Goal: Information Seeking & Learning: Learn about a topic

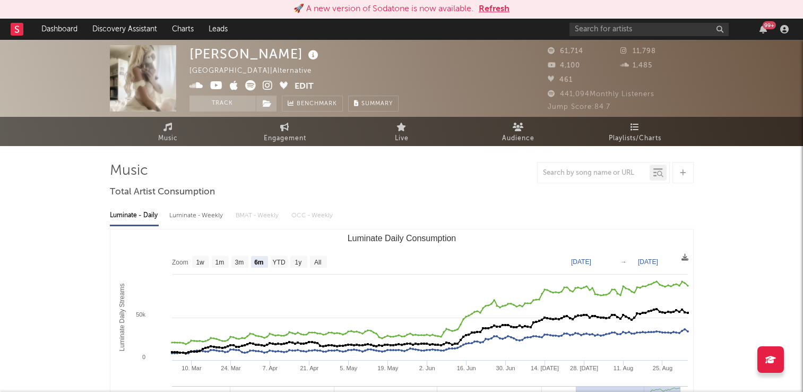
select select "6m"
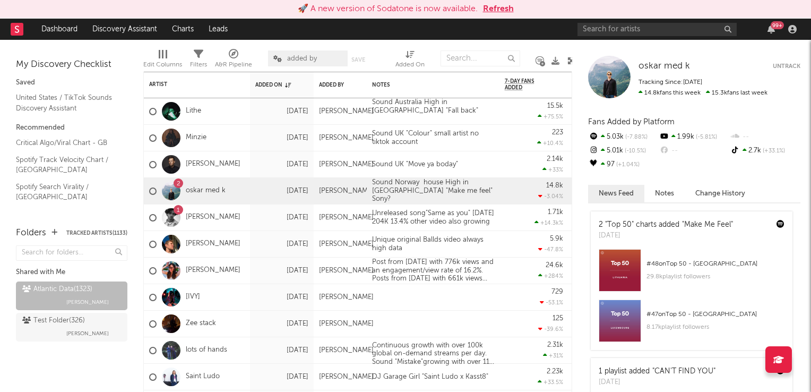
click at [501, 9] on button "Refresh" at bounding box center [498, 9] width 31 height 13
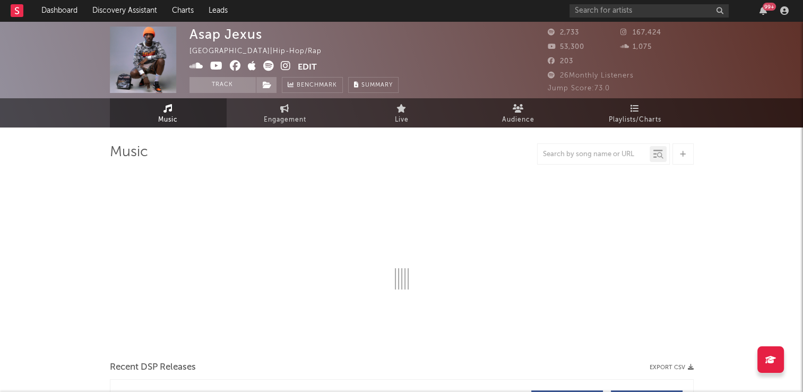
select select "1w"
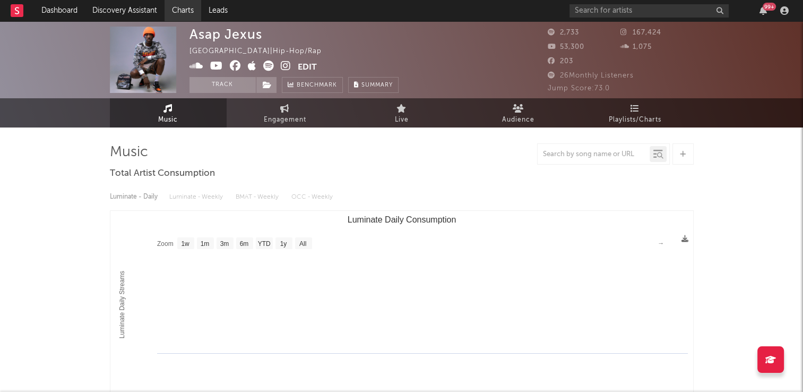
click at [185, 10] on link "Charts" at bounding box center [182, 10] width 37 height 21
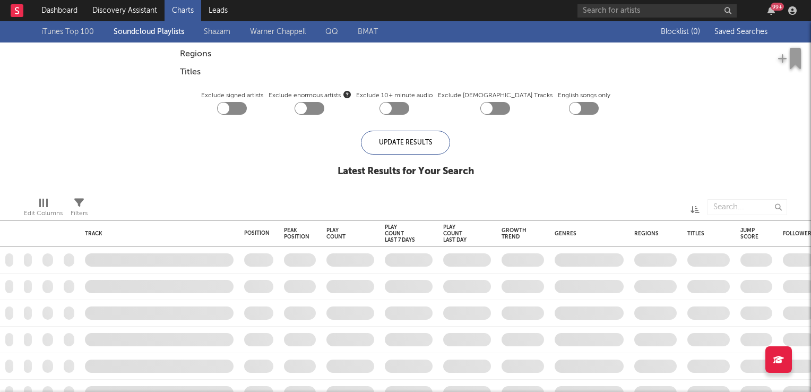
checkbox input "true"
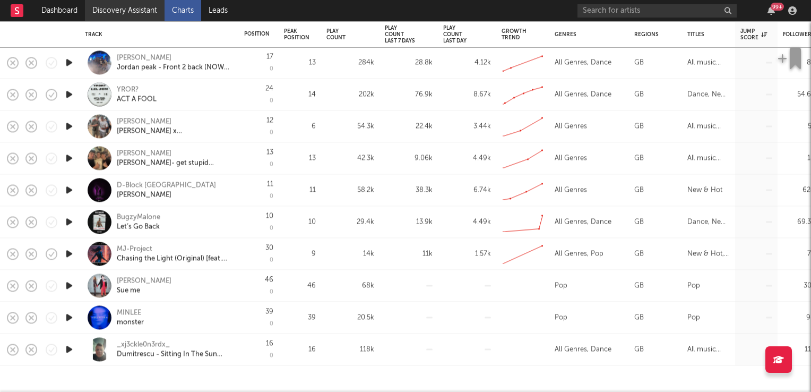
click at [126, 10] on link "Discovery Assistant" at bounding box center [125, 10] width 80 height 21
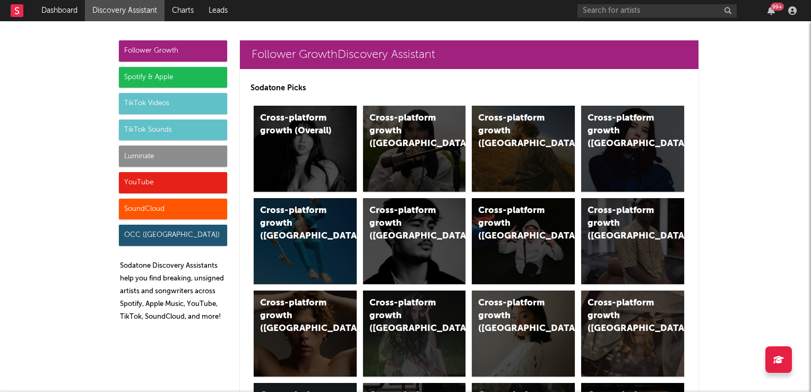
click at [175, 101] on div "TikTok Videos" at bounding box center [173, 103] width 108 height 21
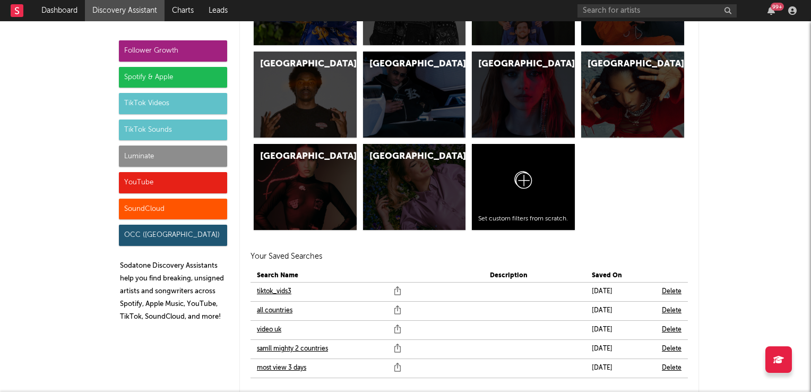
scroll to position [3613, 0]
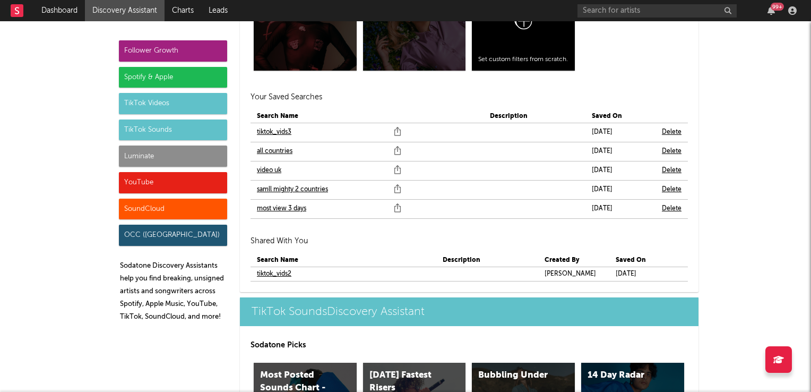
click at [297, 188] on link "samll mighty 2 countries" at bounding box center [292, 189] width 71 height 13
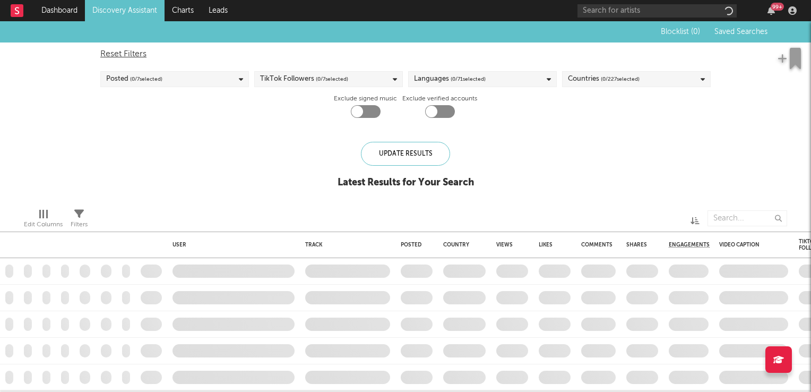
checkbox input "true"
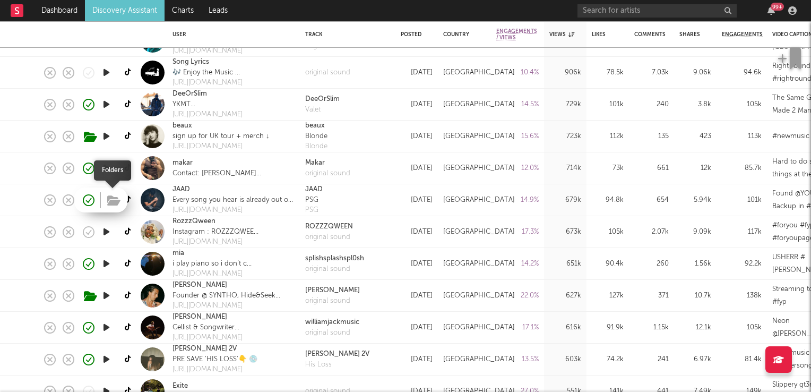
click at [116, 198] on icon "button" at bounding box center [113, 201] width 13 height 12
click at [185, 188] on link "JAAD" at bounding box center [181, 189] width 18 height 11
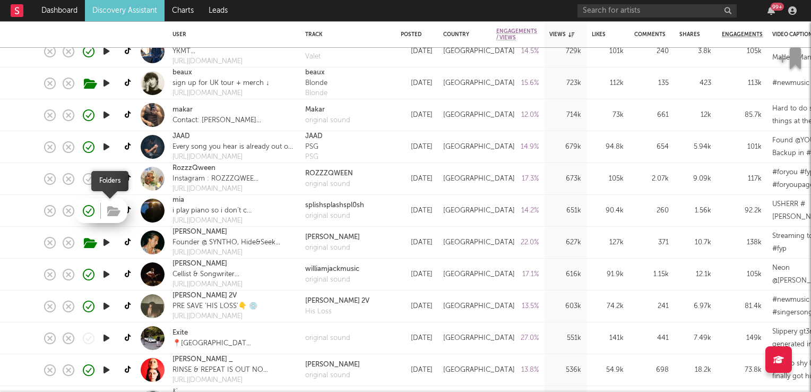
click at [109, 210] on icon "button" at bounding box center [113, 211] width 13 height 12
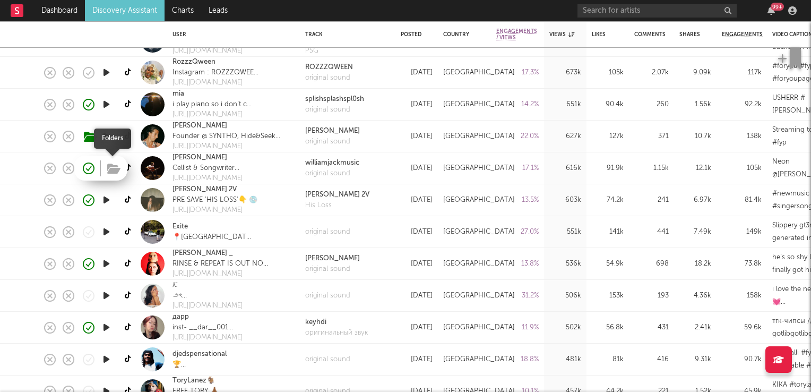
click at [112, 167] on icon "button" at bounding box center [113, 169] width 13 height 12
click at [106, 168] on icon "button" at bounding box center [106, 167] width 11 height 13
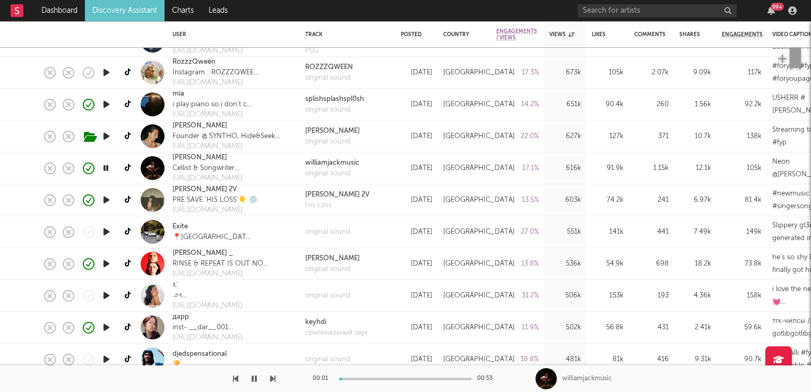
click at [106, 168] on icon "button" at bounding box center [106, 167] width 10 height 13
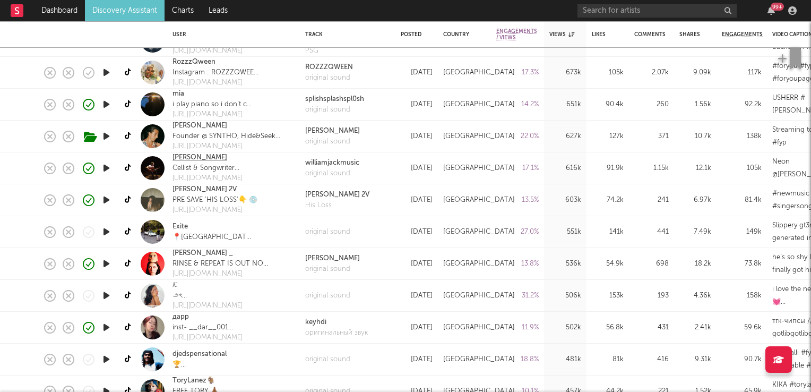
click at [195, 156] on link "William Jack" at bounding box center [199, 157] width 55 height 11
click at [110, 268] on icon "button" at bounding box center [113, 264] width 13 height 12
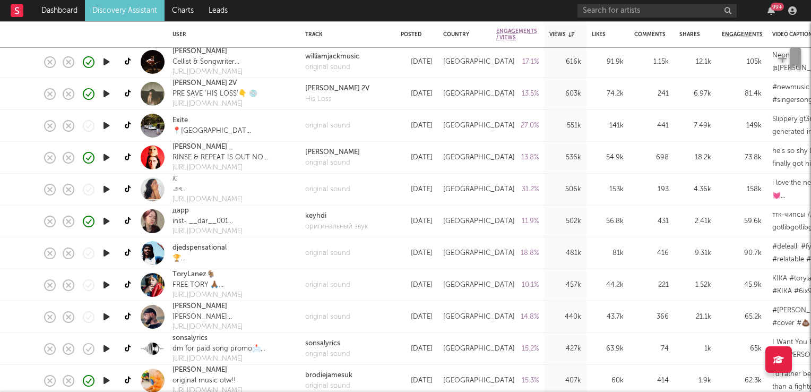
click at [108, 254] on icon "button" at bounding box center [106, 252] width 11 height 13
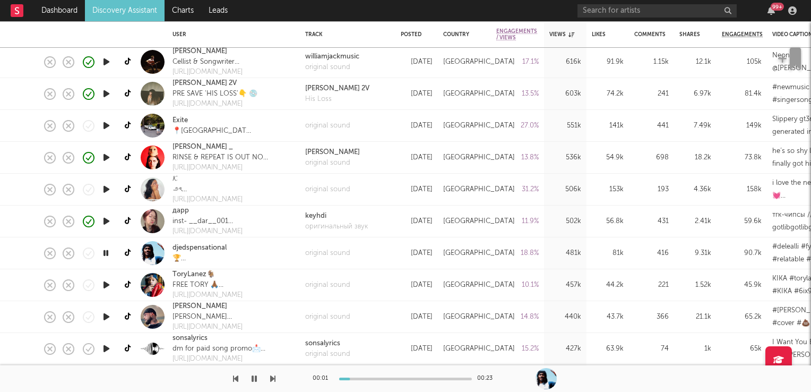
click at [108, 254] on icon "button" at bounding box center [106, 252] width 10 height 13
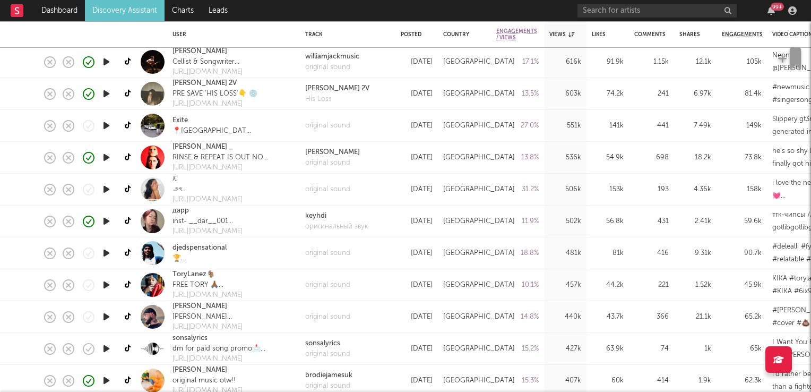
click at [107, 287] on icon "button" at bounding box center [106, 284] width 11 height 13
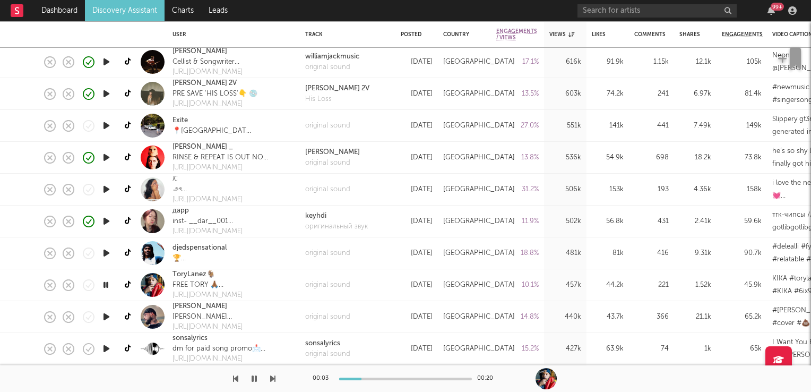
click at [107, 287] on icon "button" at bounding box center [106, 284] width 10 height 13
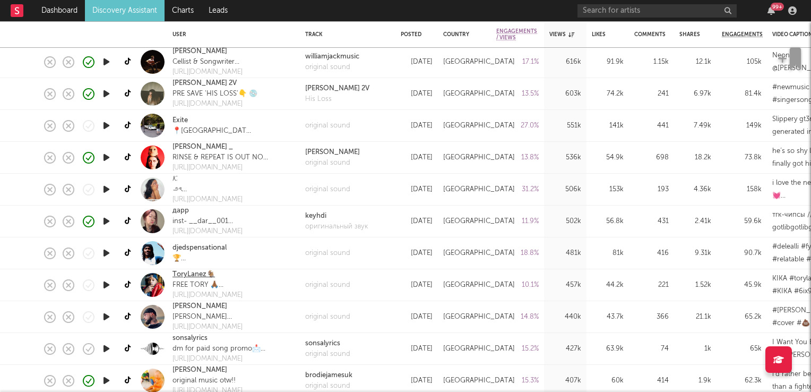
click at [191, 275] on link "ToryLanez🐐" at bounding box center [193, 274] width 42 height 11
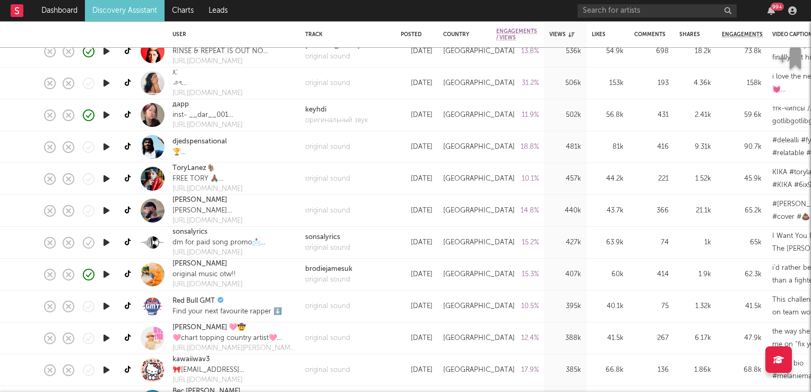
click at [106, 274] on icon "button" at bounding box center [106, 273] width 11 height 13
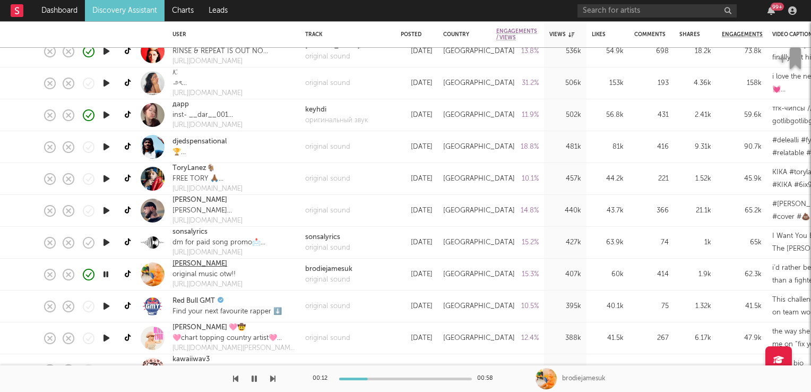
click at [185, 266] on link "[PERSON_NAME]" at bounding box center [199, 263] width 55 height 11
click at [106, 274] on icon "button" at bounding box center [106, 273] width 10 height 13
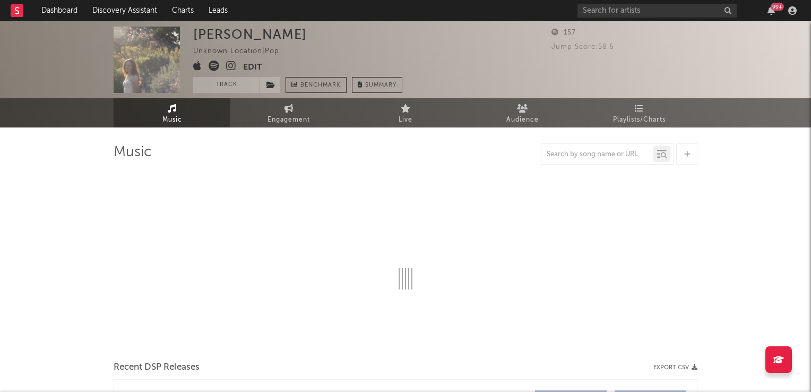
select select "6m"
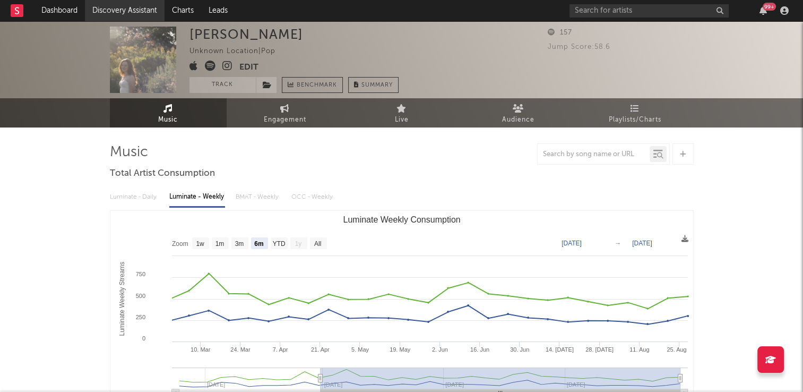
click at [123, 8] on link "Discovery Assistant" at bounding box center [125, 10] width 80 height 21
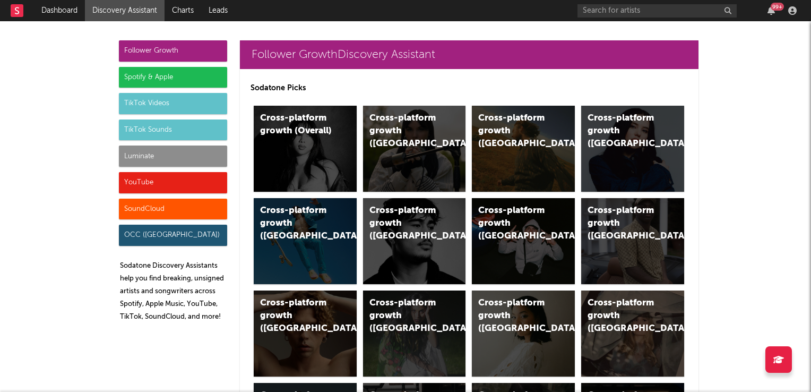
click at [166, 128] on div "TikTok Sounds" at bounding box center [173, 129] width 108 height 21
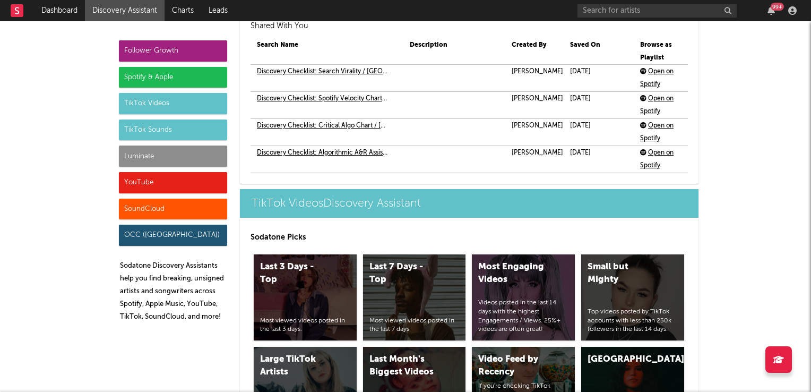
scroll to position [3865, 0]
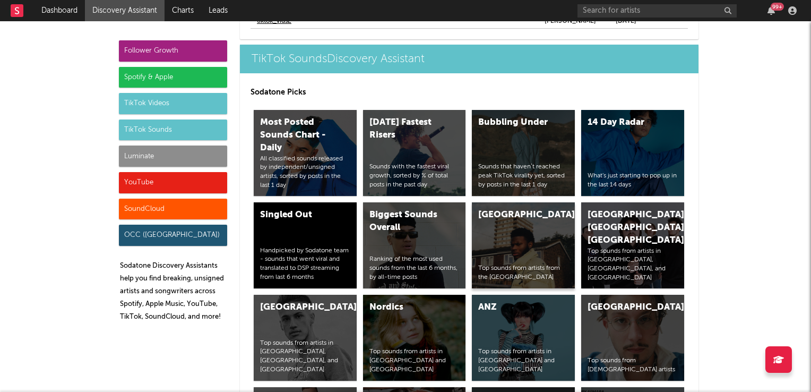
click at [532, 238] on div "United Kingdom Top sounds from artists from the United Kingdom" at bounding box center [523, 245] width 103 height 86
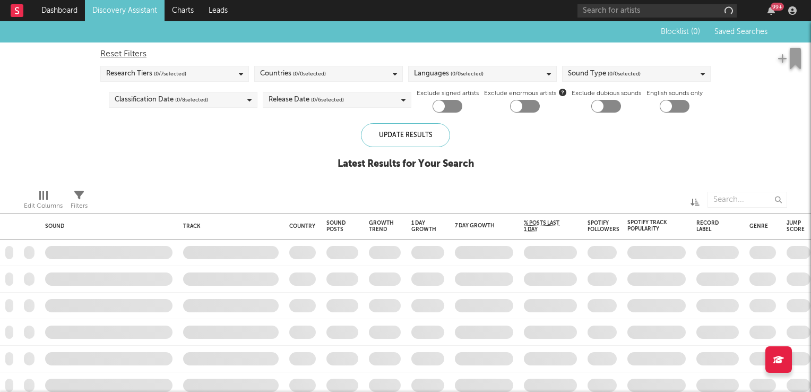
checkbox input "true"
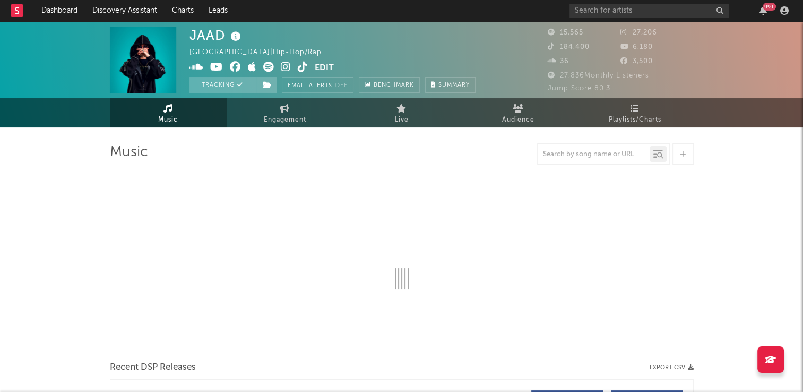
select select "6m"
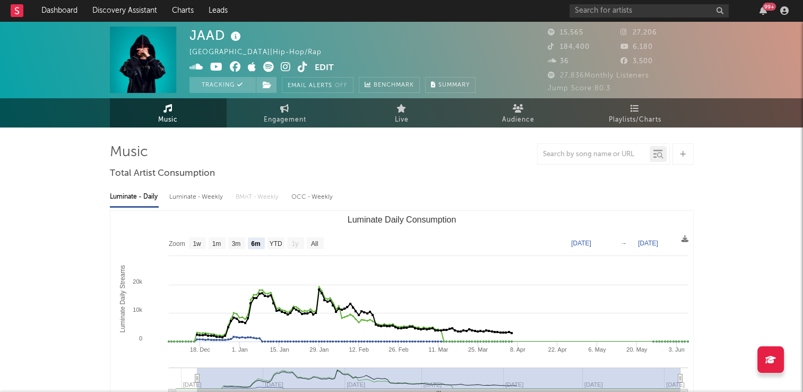
click at [236, 37] on icon at bounding box center [235, 36] width 15 height 15
click at [288, 37] on div "JAAD United Kingdom | Hip-Hop/Rap Edit Tracking Email Alerts Off Benchmark Summ…" at bounding box center [332, 60] width 286 height 66
click at [299, 70] on icon at bounding box center [303, 67] width 10 height 11
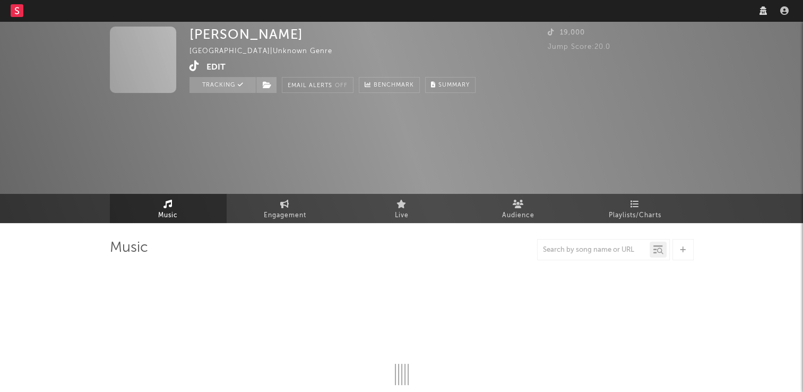
select select "1w"
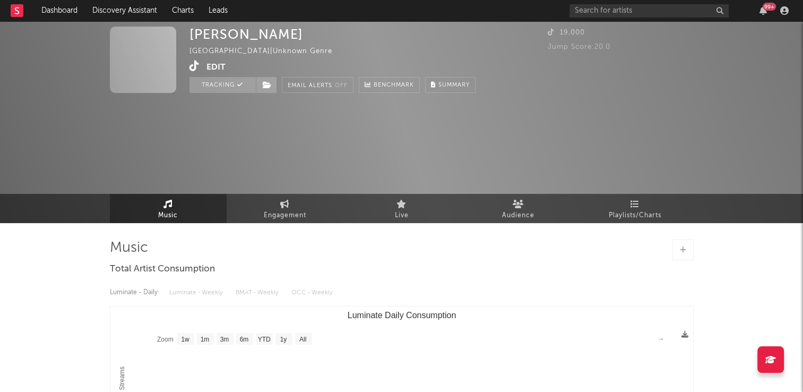
click at [193, 64] on icon at bounding box center [194, 65] width 10 height 11
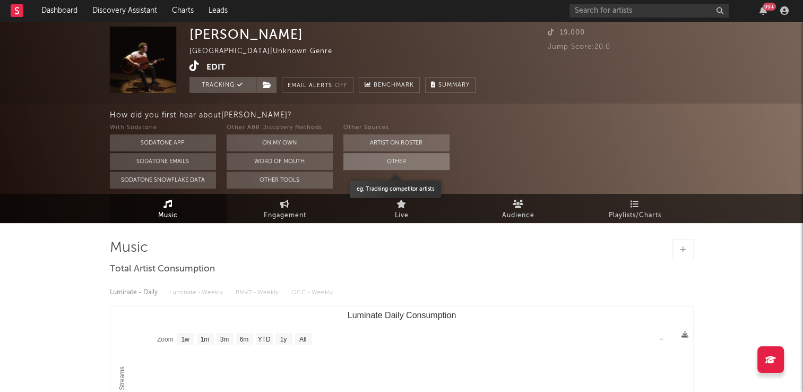
click at [374, 169] on button "Other" at bounding box center [396, 161] width 106 height 17
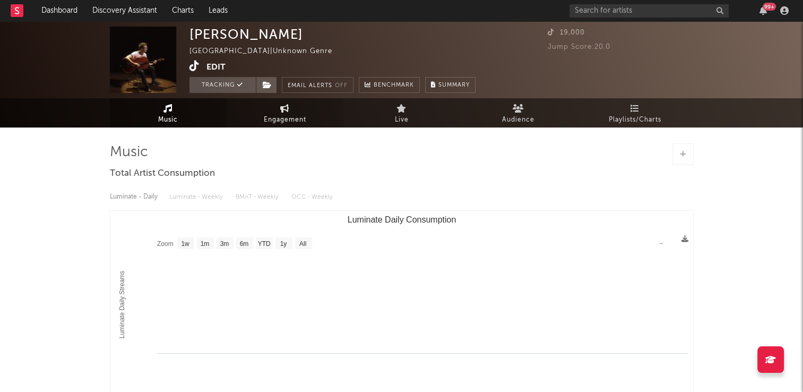
drag, startPoint x: 291, startPoint y: 110, endPoint x: 281, endPoint y: 111, distance: 10.1
click at [291, 110] on link "Engagement" at bounding box center [285, 112] width 117 height 29
select select "1w"
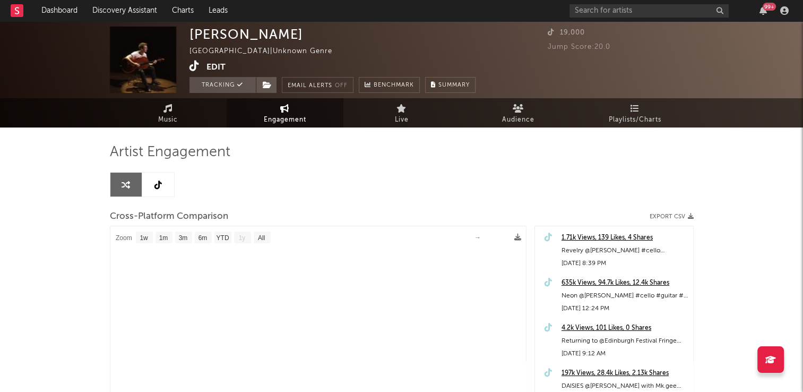
select select "1m"
click at [157, 183] on icon at bounding box center [157, 184] width 7 height 8
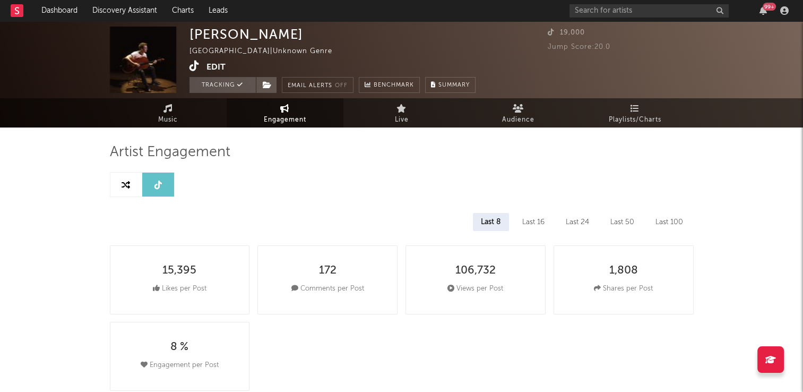
select select "6m"
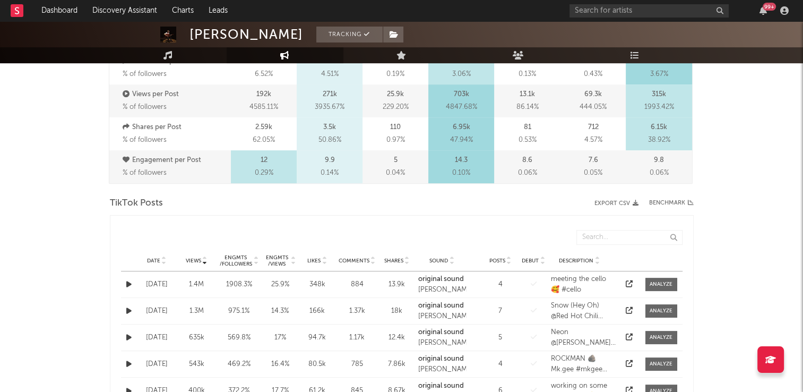
scroll to position [425, 0]
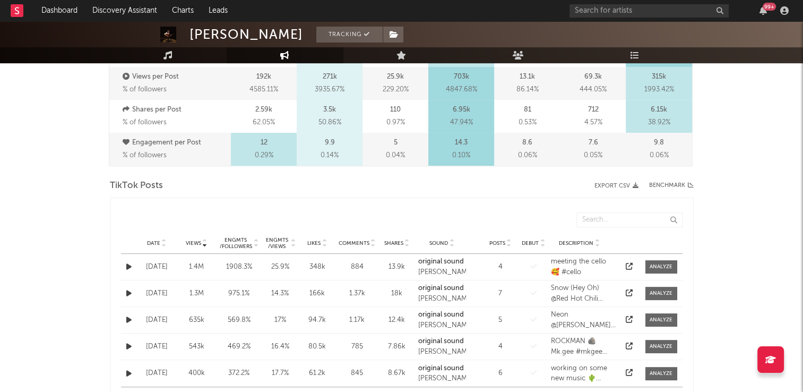
click at [161, 239] on icon at bounding box center [163, 241] width 5 height 4
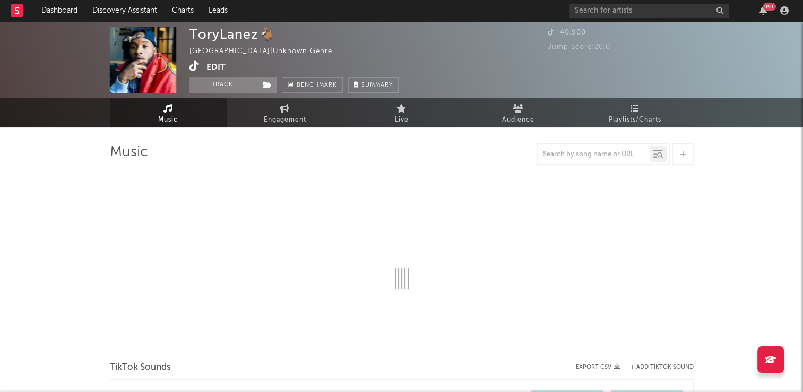
select select "1w"
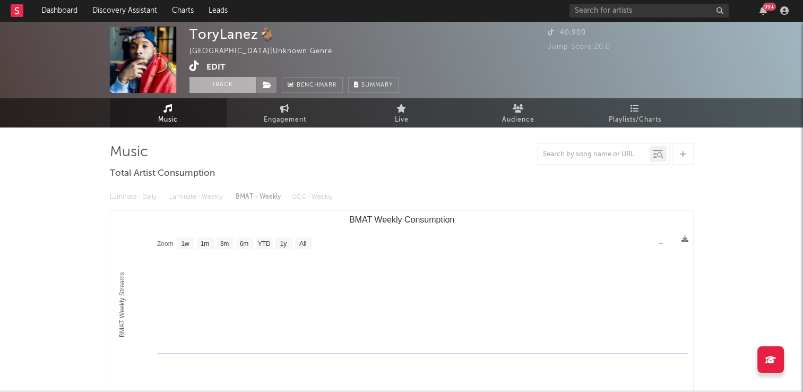
click at [220, 82] on button "Track" at bounding box center [222, 85] width 66 height 16
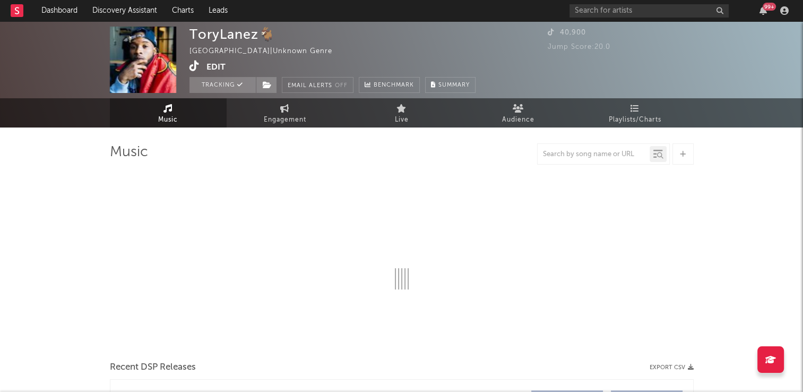
select select "1w"
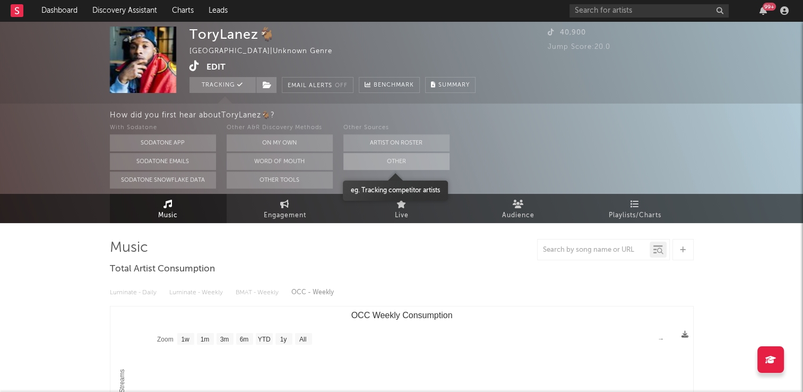
click at [372, 164] on button "Other" at bounding box center [396, 161] width 106 height 17
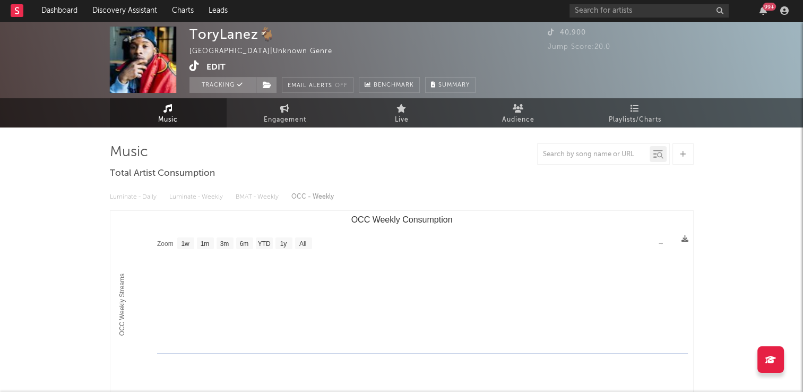
click at [193, 69] on icon at bounding box center [194, 65] width 10 height 11
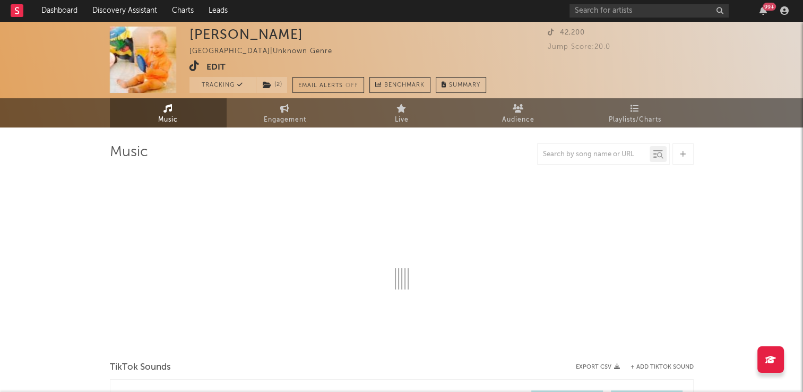
click at [192, 65] on icon at bounding box center [194, 65] width 10 height 11
